Goal: Find specific page/section: Find specific page/section

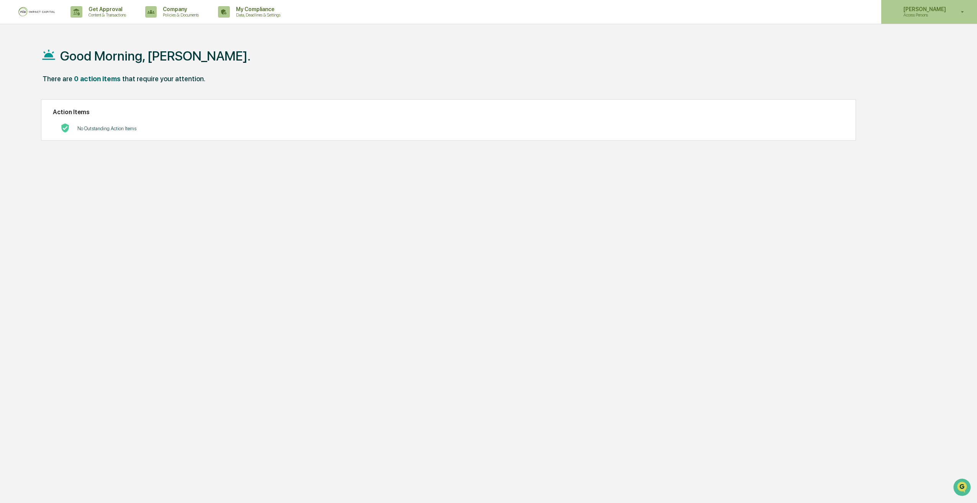
click at [920, 16] on p "Access Persons" at bounding box center [923, 14] width 52 height 5
click at [909, 40] on li "Switch to Admin view..." at bounding box center [920, 39] width 107 height 14
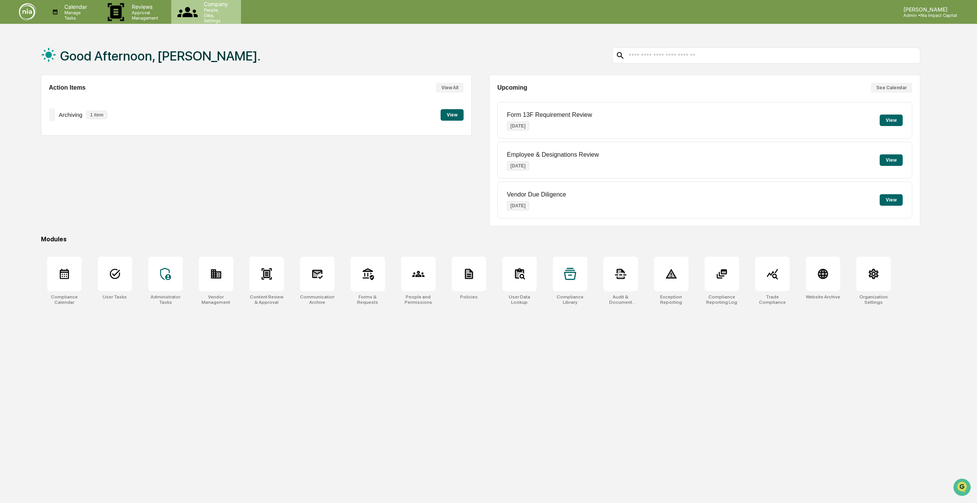
click at [231, 13] on p "People, Data, Settings" at bounding box center [215, 15] width 34 height 16
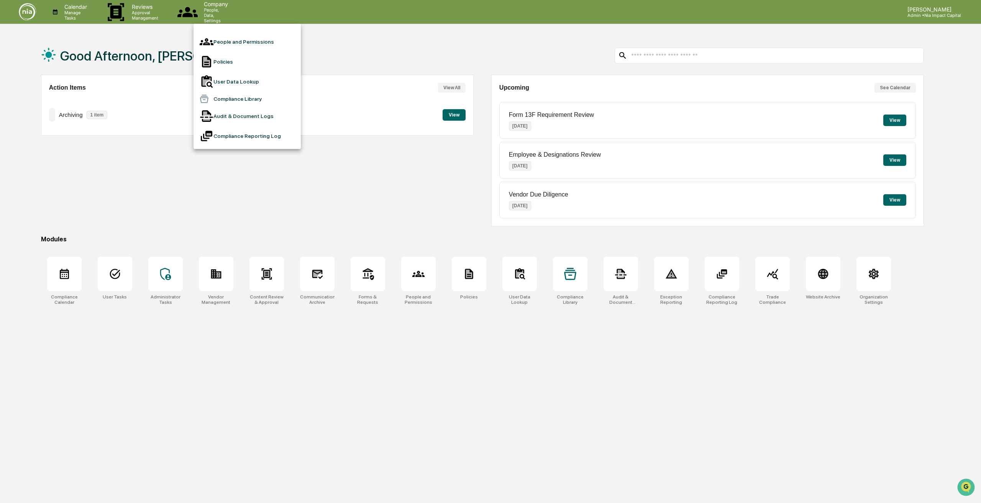
click at [231, 72] on li "User Data Lookup" at bounding box center [246, 82] width 107 height 20
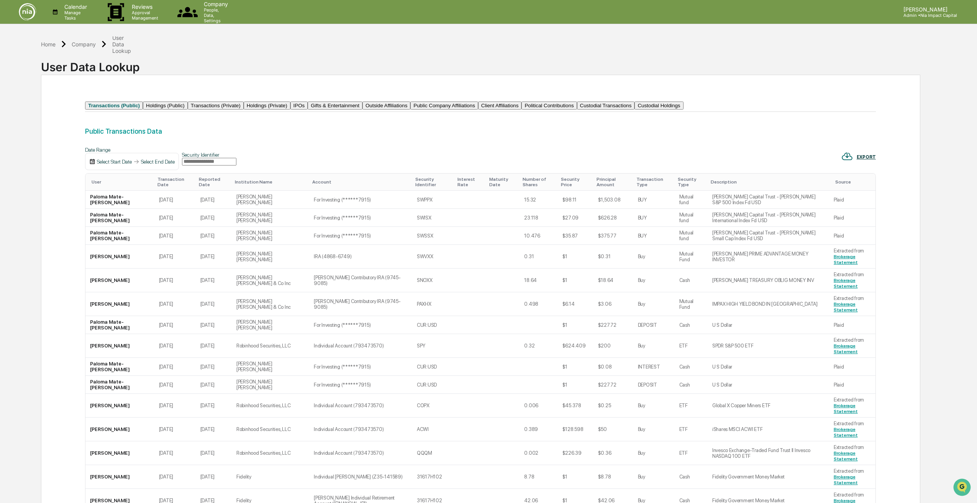
click at [635, 110] on button "Custodial Transactions" at bounding box center [606, 106] width 58 height 8
